Goal: Obtain resource: Obtain resource

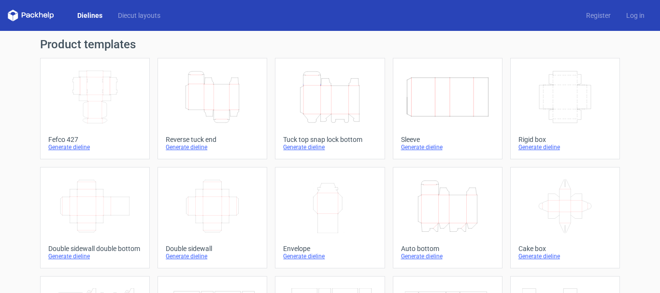
click at [97, 15] on link "Dielines" at bounding box center [90, 16] width 41 height 10
click at [135, 15] on link "Diecut layouts" at bounding box center [139, 16] width 58 height 10
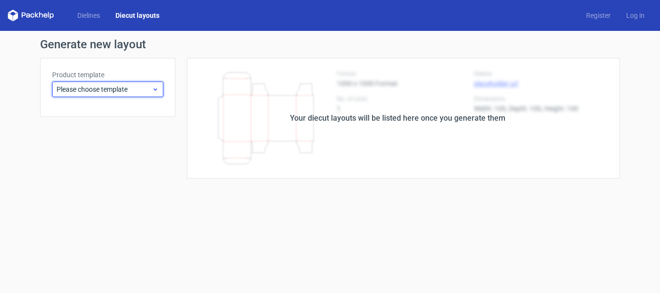
click at [149, 90] on span "Please choose template" at bounding box center [104, 90] width 95 height 10
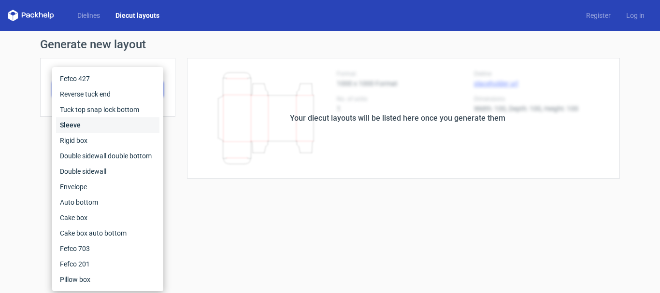
click at [77, 123] on div "Sleeve" at bounding box center [107, 124] width 103 height 15
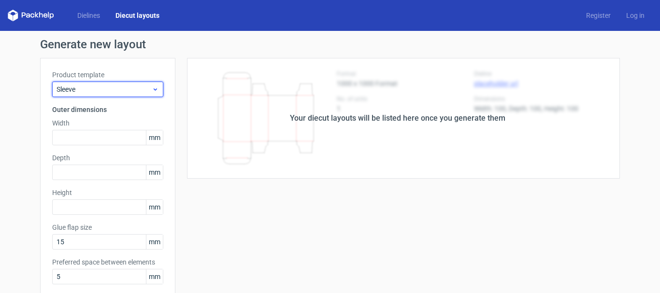
click at [131, 91] on span "Sleeve" at bounding box center [104, 90] width 95 height 10
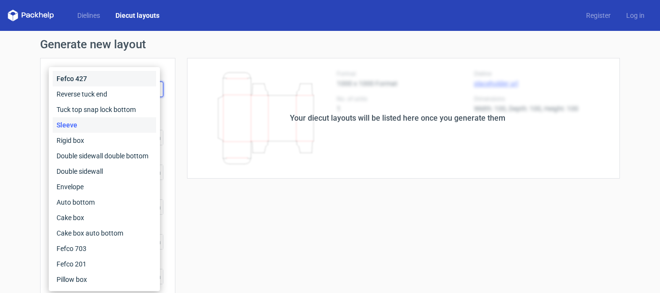
click at [100, 82] on div "Fefco 427" at bounding box center [104, 78] width 103 height 15
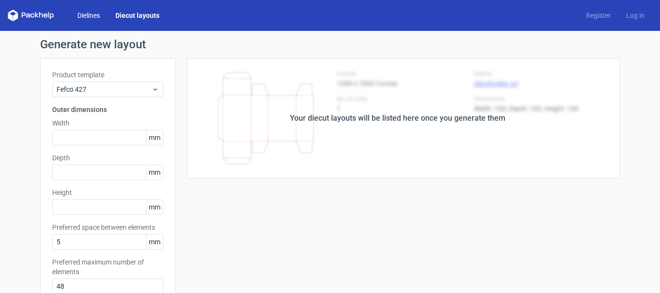
click at [97, 12] on link "Dielines" at bounding box center [89, 16] width 38 height 10
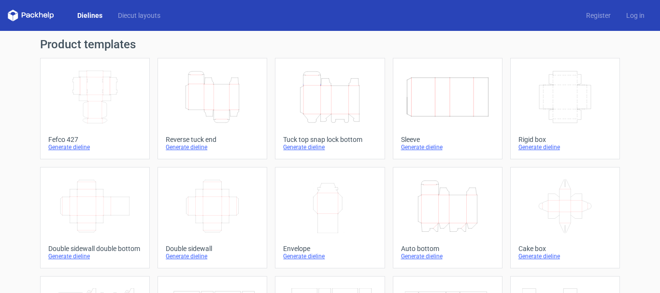
click at [20, 11] on icon at bounding box center [31, 16] width 46 height 12
click at [40, 18] on icon at bounding box center [31, 16] width 46 height 12
click at [51, 11] on icon at bounding box center [31, 16] width 46 height 12
click at [104, 15] on link "Dielines" at bounding box center [90, 16] width 41 height 10
